Goal: Task Accomplishment & Management: Use online tool/utility

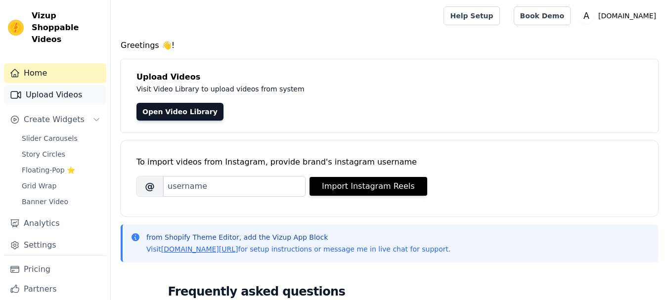
click at [63, 85] on link "Upload Videos" at bounding box center [55, 95] width 102 height 20
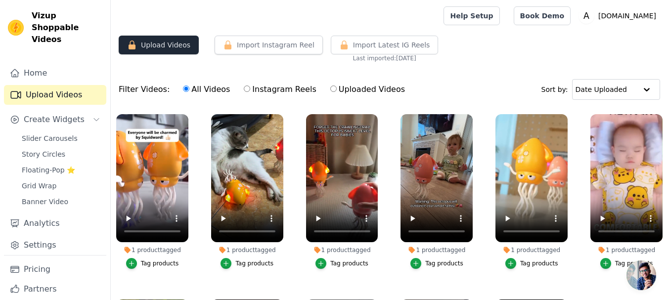
click at [176, 47] on button "Upload Videos" at bounding box center [159, 45] width 80 height 19
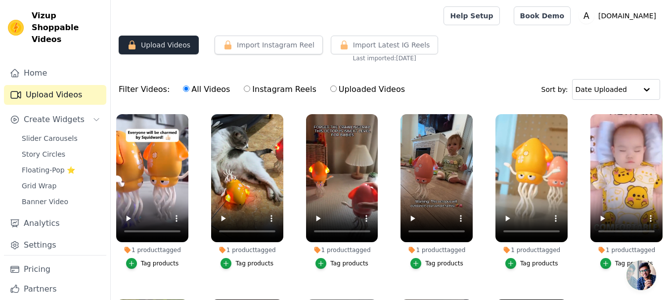
click at [176, 47] on button "Upload Videos" at bounding box center [159, 45] width 80 height 19
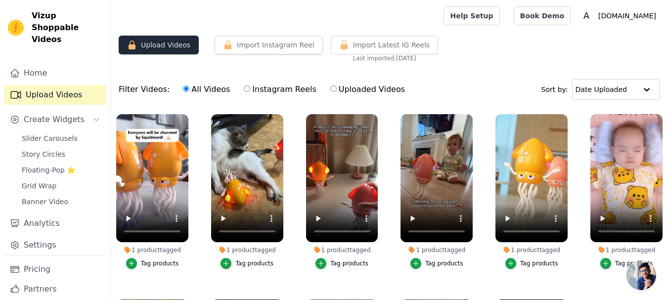
click at [176, 47] on button "Upload Videos" at bounding box center [159, 45] width 80 height 19
click at [53, 71] on div "Home Upload Videos Create Widgets Slider Carousels Story Circles Floating-Pop ⭐…" at bounding box center [55, 159] width 102 height 192
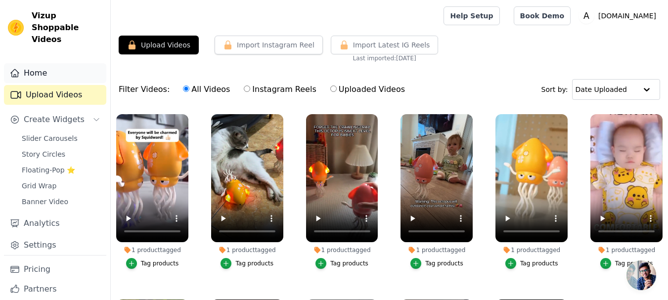
click at [56, 68] on link "Home" at bounding box center [55, 73] width 102 height 20
